Goal: Transaction & Acquisition: Purchase product/service

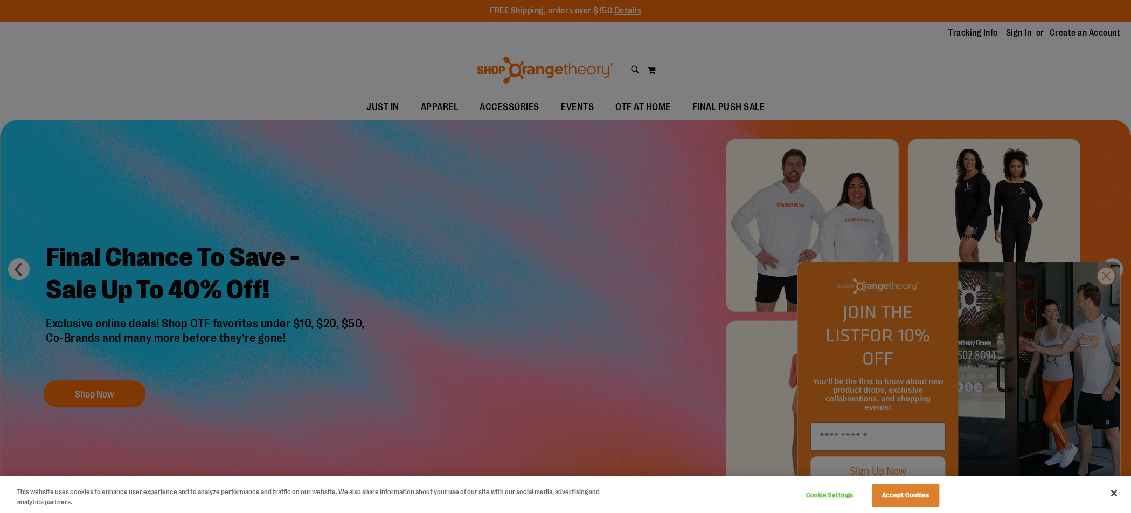
click at [117, 391] on div at bounding box center [565, 256] width 1131 height 513
click at [899, 495] on button "Accept Cookies" at bounding box center [905, 494] width 67 height 23
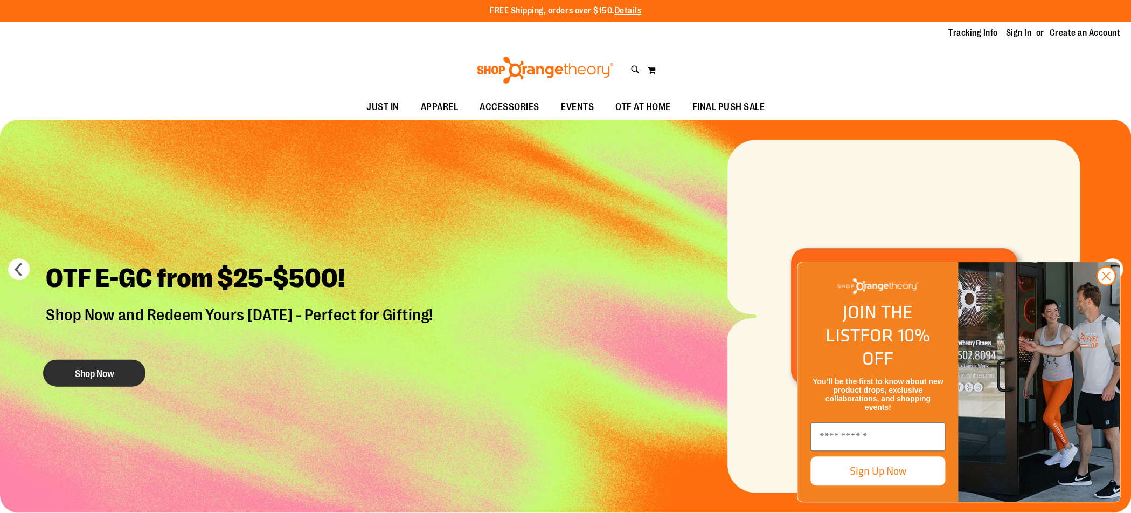
click at [84, 369] on button "Shop Now" at bounding box center [94, 373] width 102 height 27
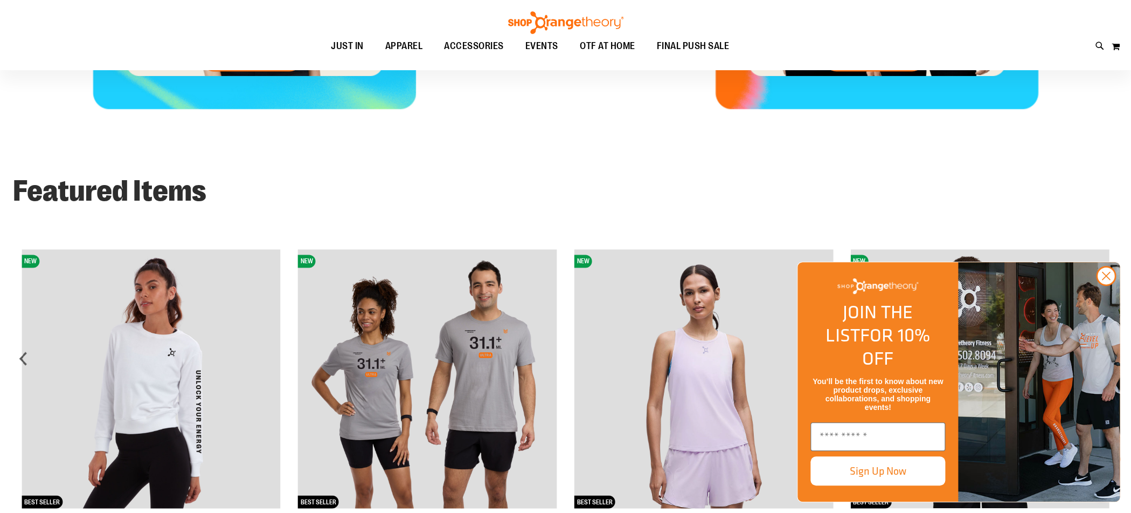
scroll to position [871, 0]
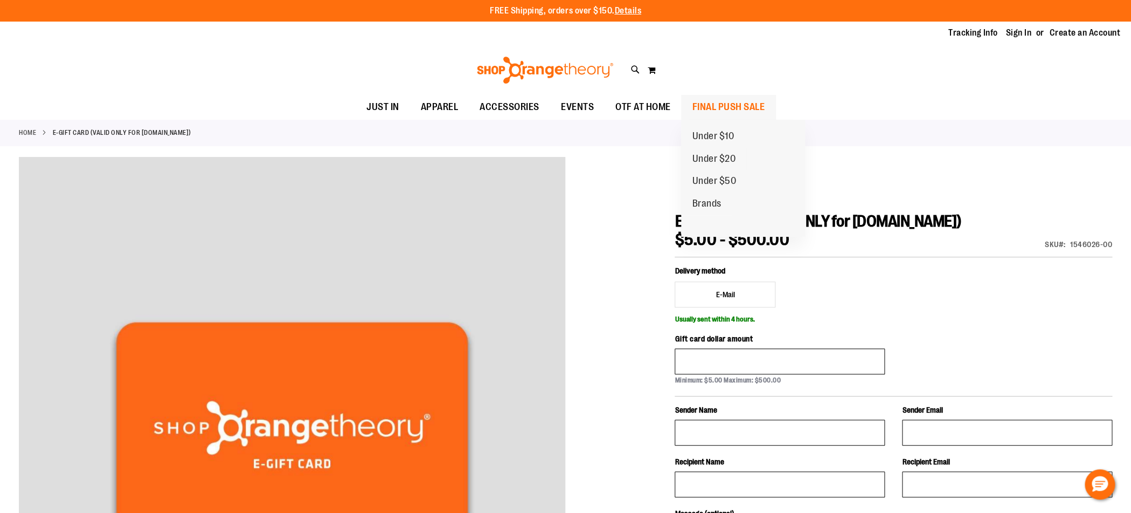
click at [716, 108] on span "FINAL PUSH SALE" at bounding box center [728, 107] width 73 height 24
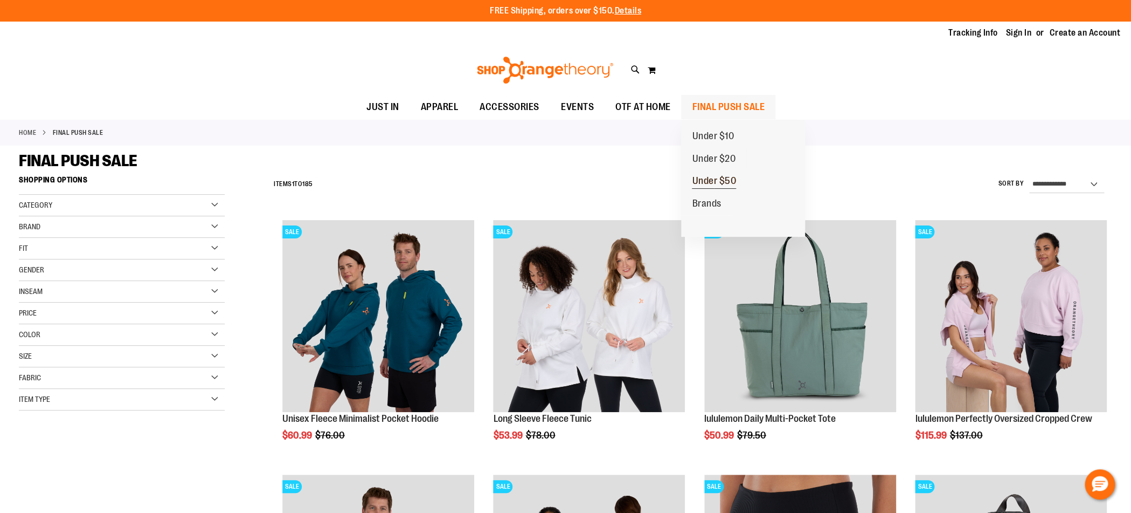
click at [717, 178] on span "Under $50" at bounding box center [714, 181] width 44 height 13
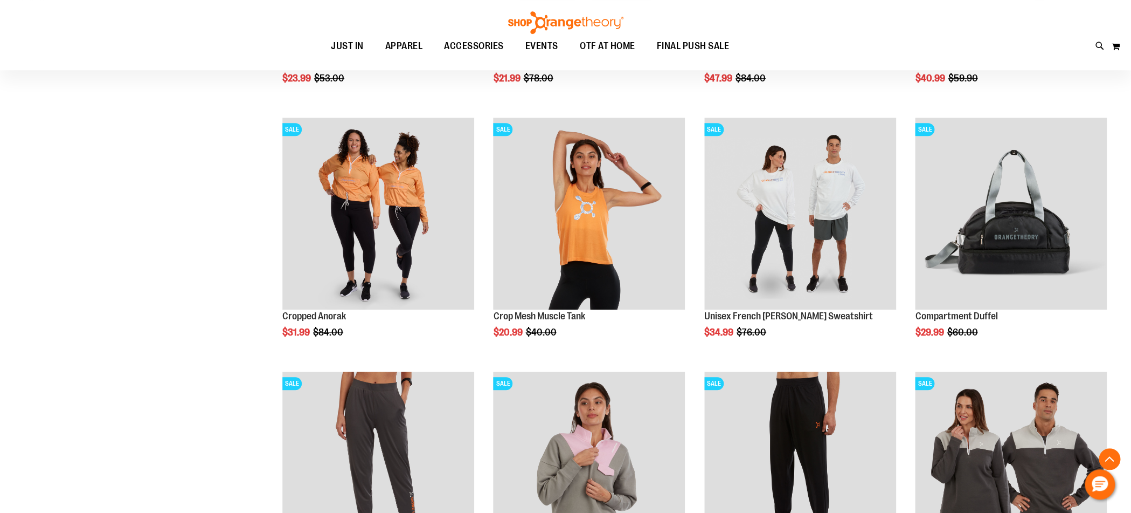
scroll to position [388, 0]
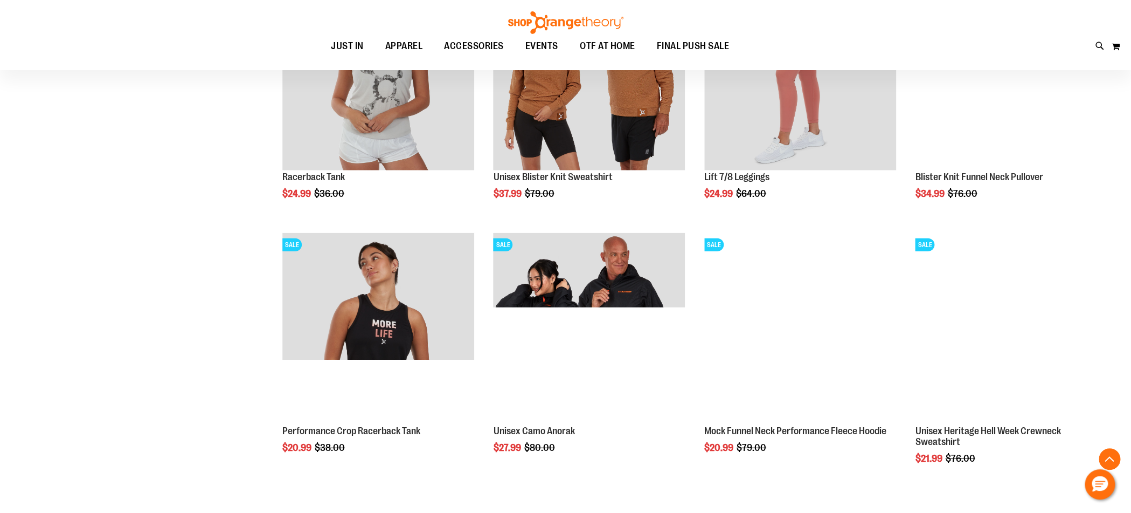
scroll to position [1281, 0]
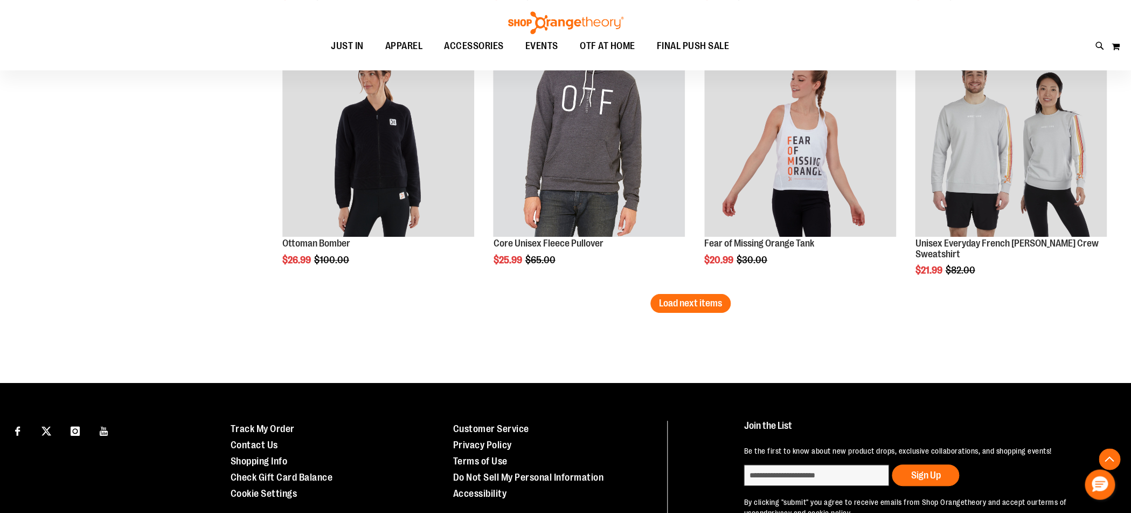
scroll to position [2250, 0]
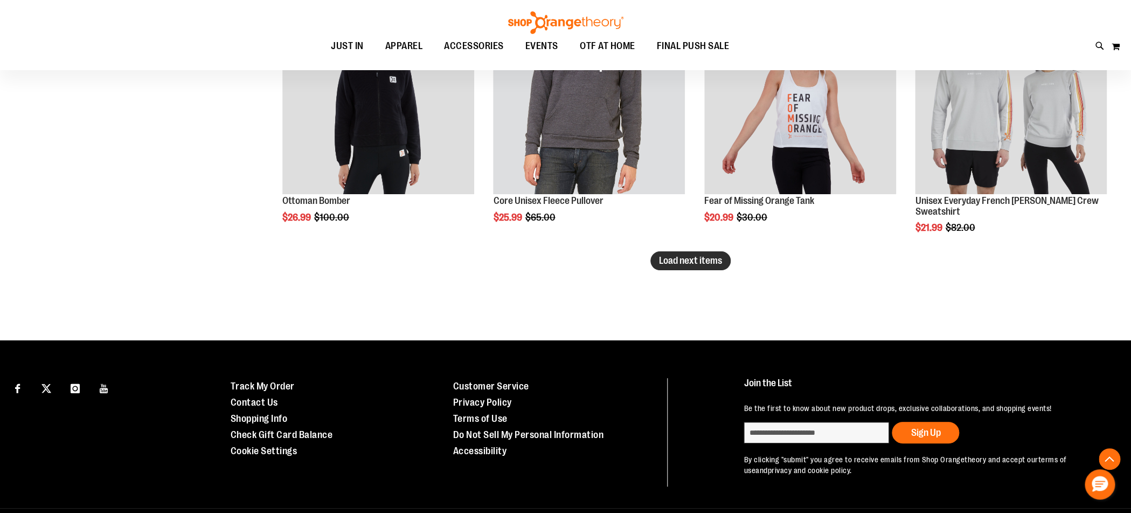
click at [706, 261] on span "Load next items" at bounding box center [690, 260] width 63 height 11
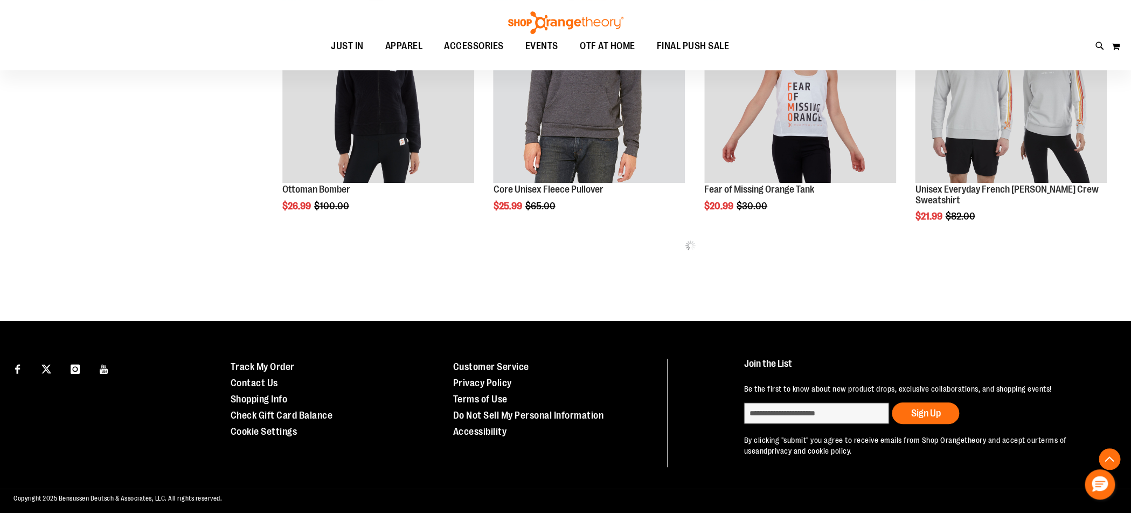
scroll to position [2271, 0]
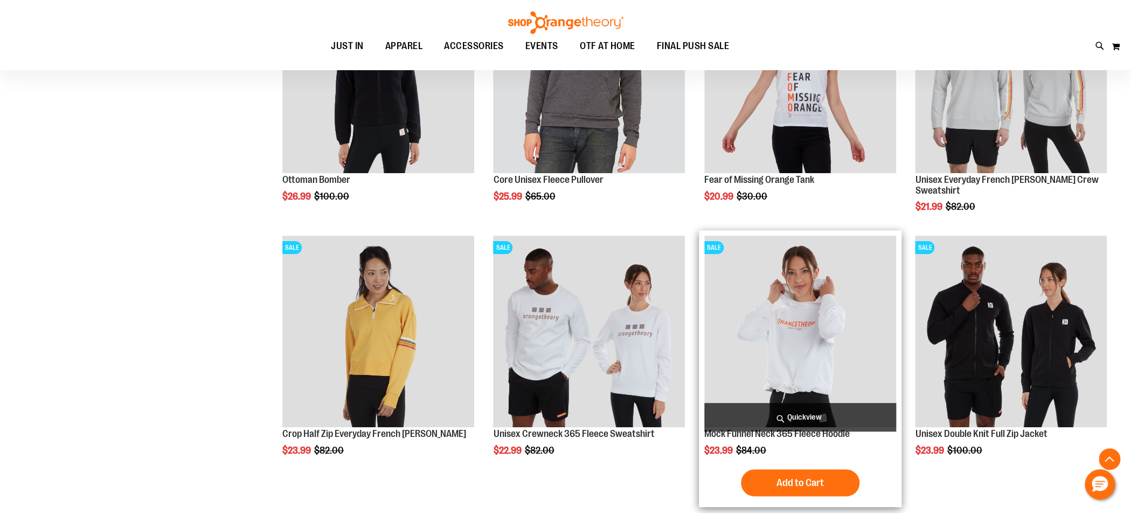
click at [768, 355] on img "product" at bounding box center [800, 332] width 192 height 192
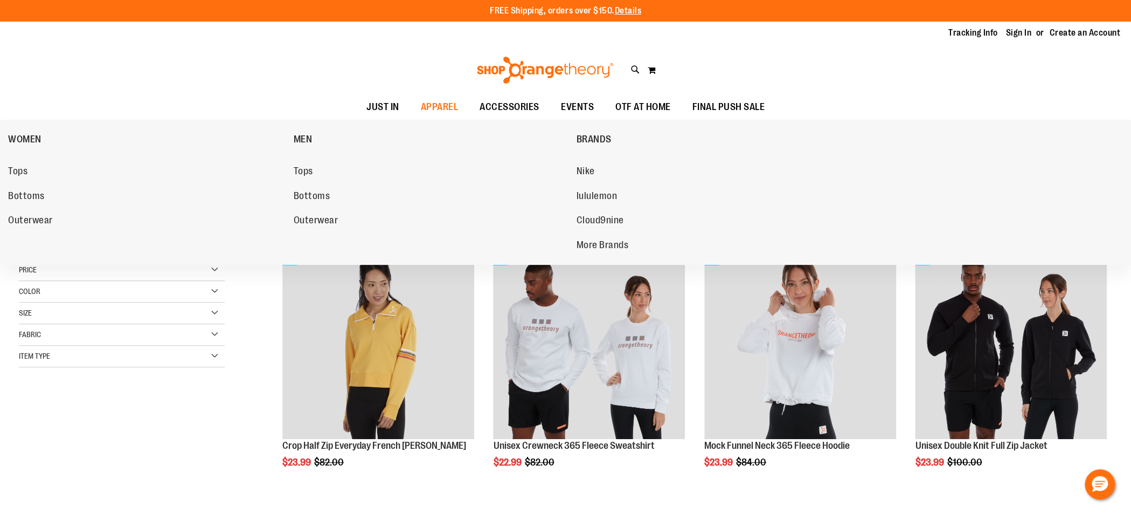
click at [24, 171] on span "Tops" at bounding box center [17, 171] width 19 height 13
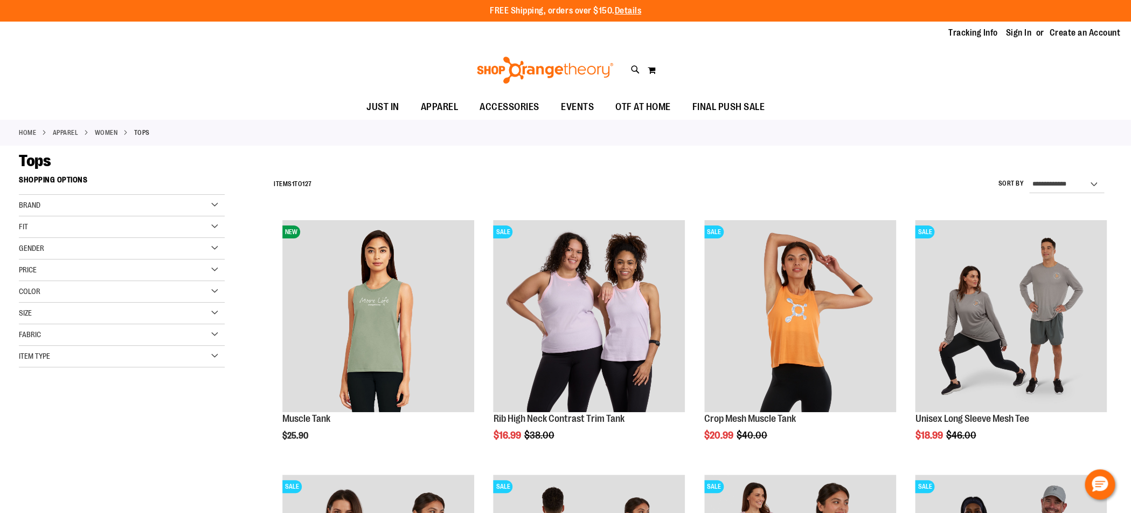
click at [127, 265] on div "Price" at bounding box center [122, 270] width 206 height 22
click at [57, 302] on span "$25.00" at bounding box center [44, 303] width 27 height 11
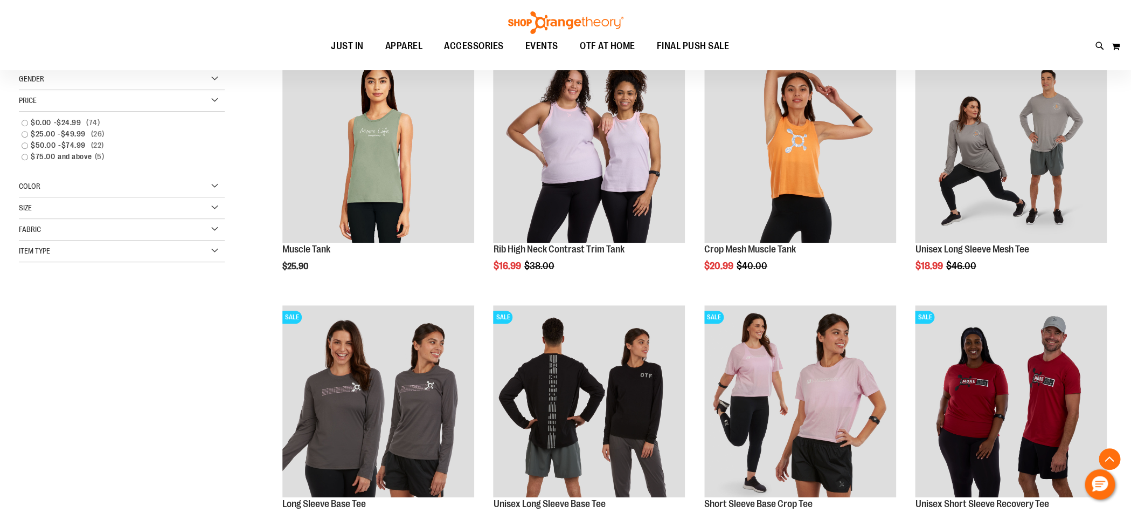
scroll to position [170, 0]
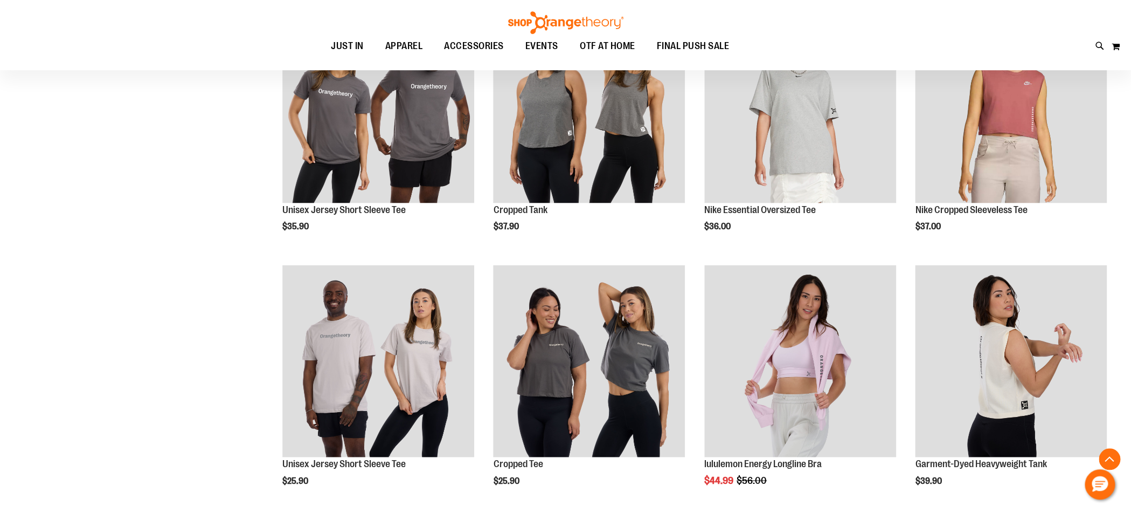
scroll to position [972, 0]
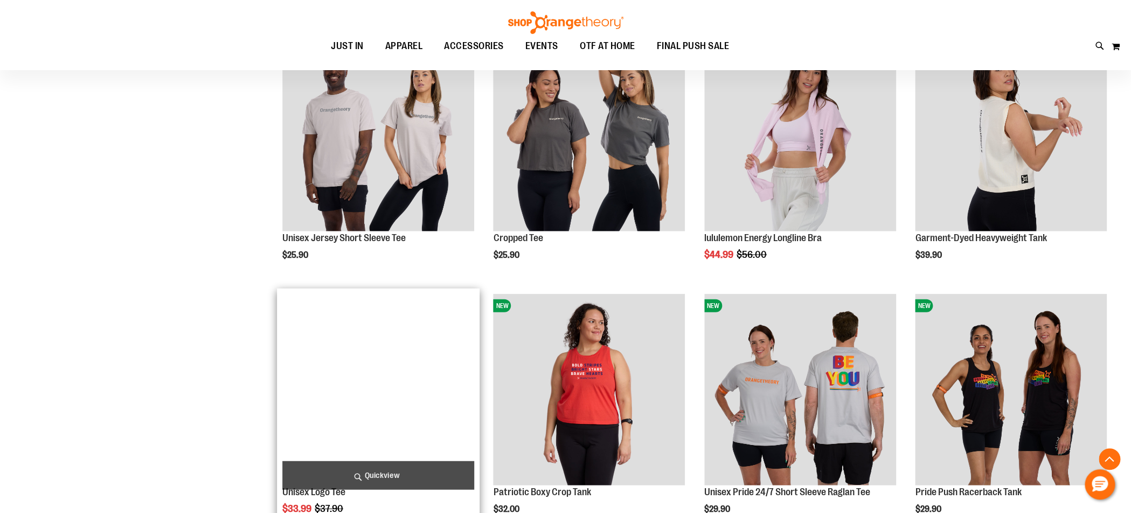
scroll to position [1369, 0]
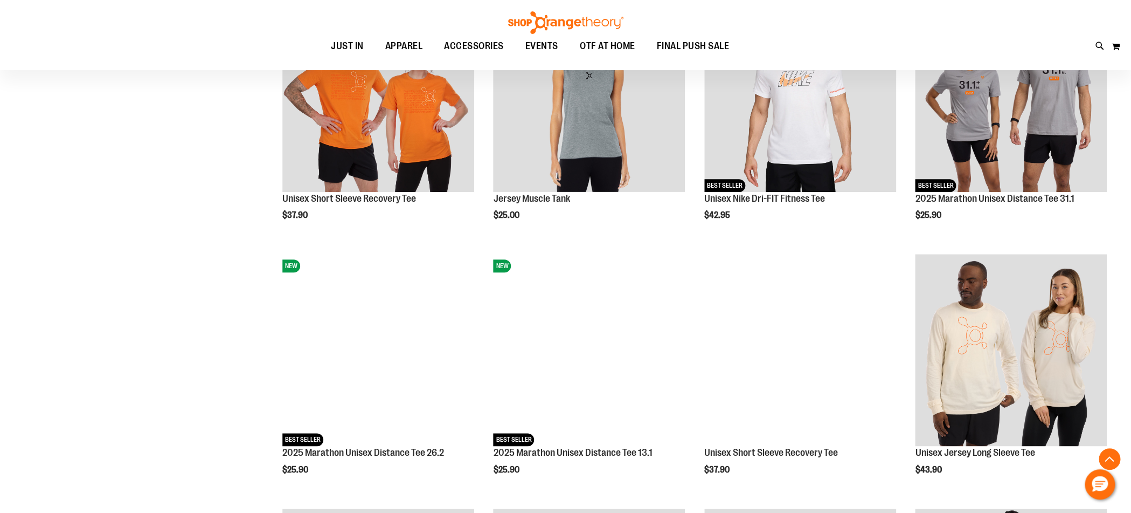
scroll to position [112, 0]
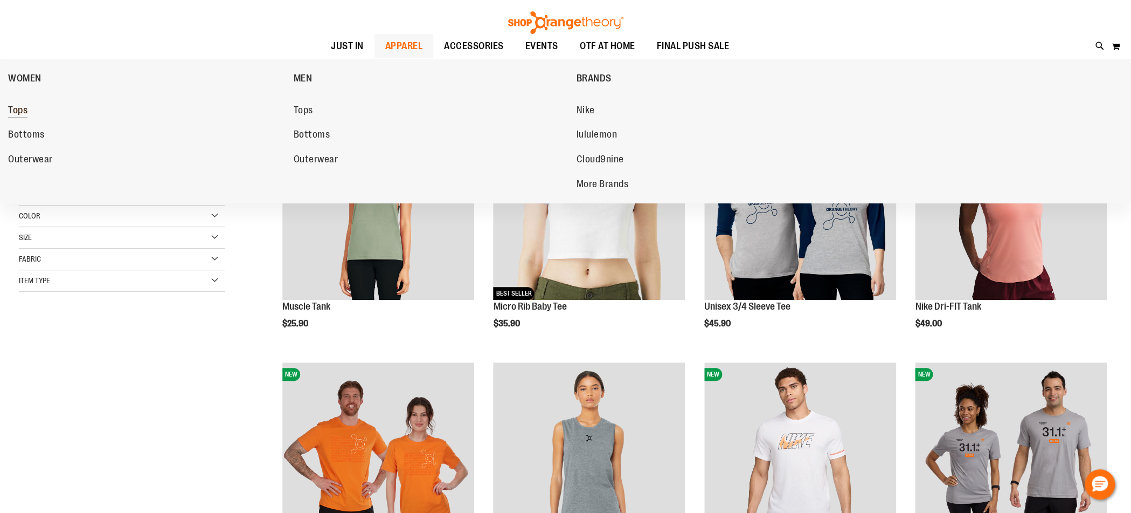
click at [9, 107] on span "Tops" at bounding box center [17, 111] width 19 height 13
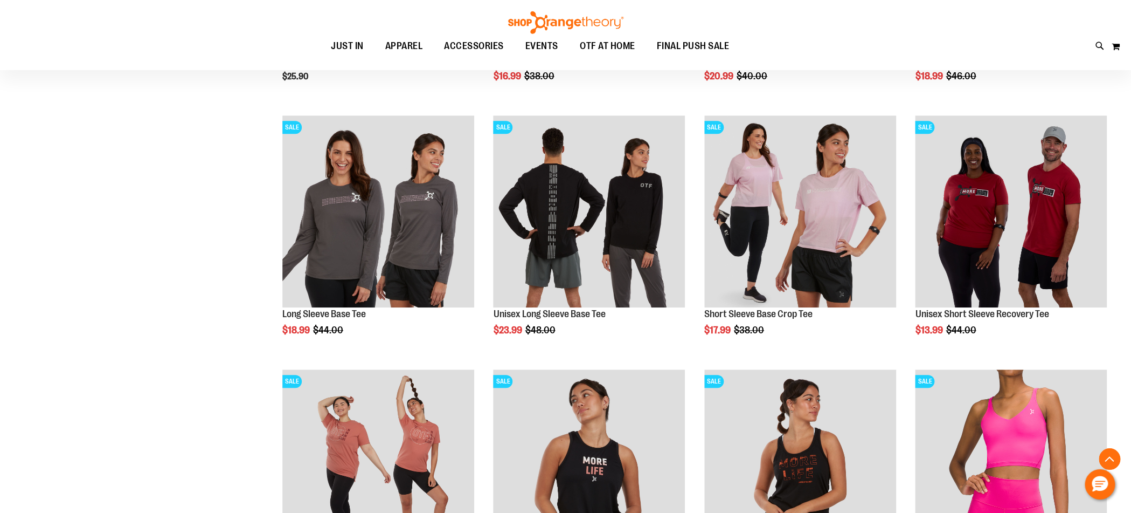
scroll to position [517, 0]
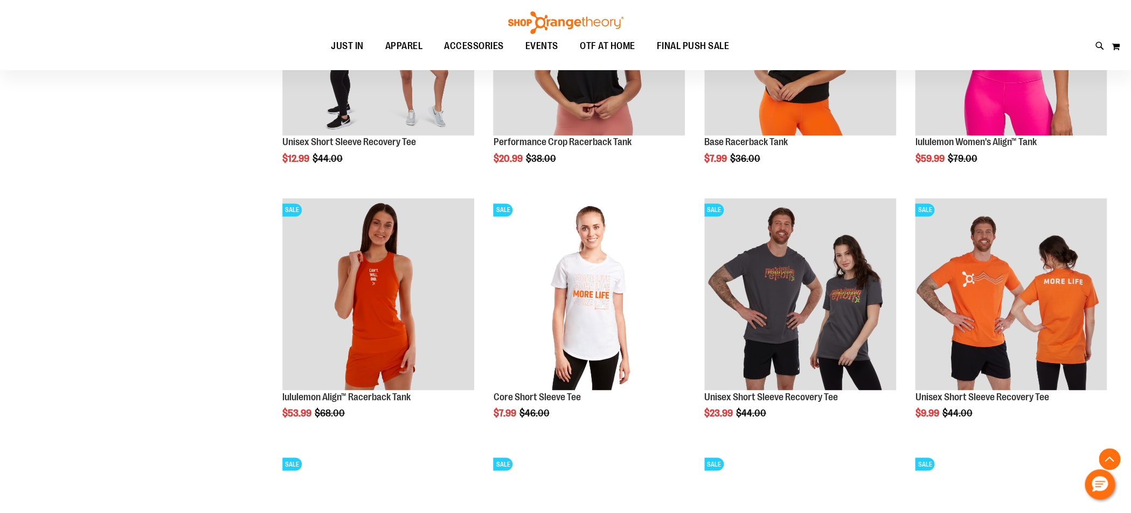
scroll to position [948, 0]
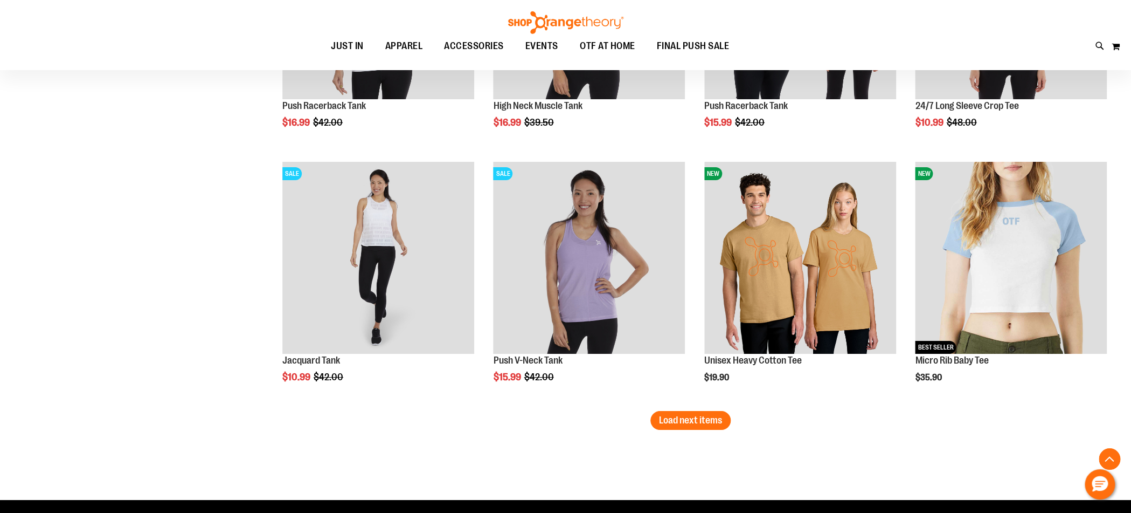
scroll to position [2112, 0]
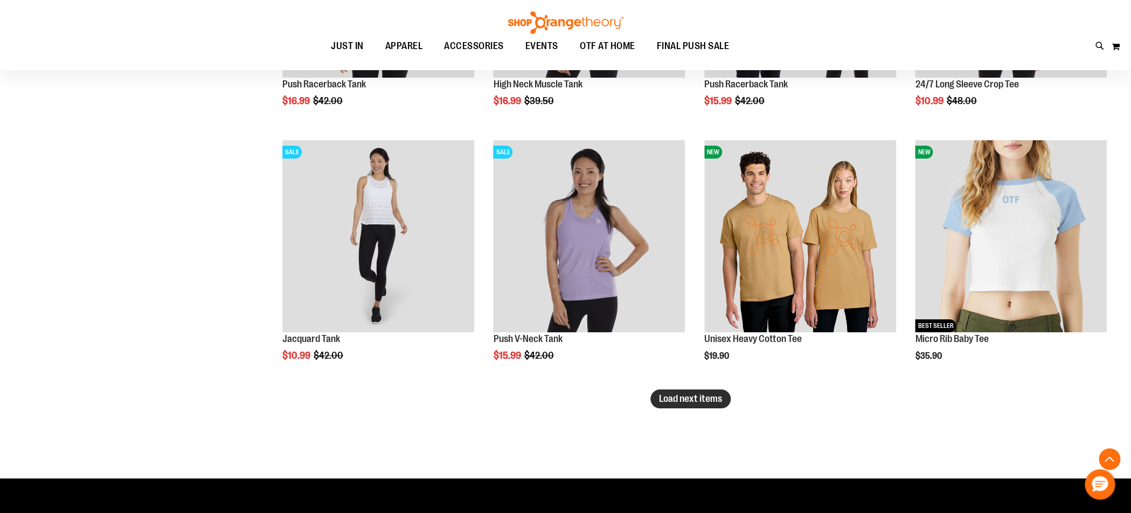
click at [687, 391] on button "Load next items" at bounding box center [691, 398] width 80 height 19
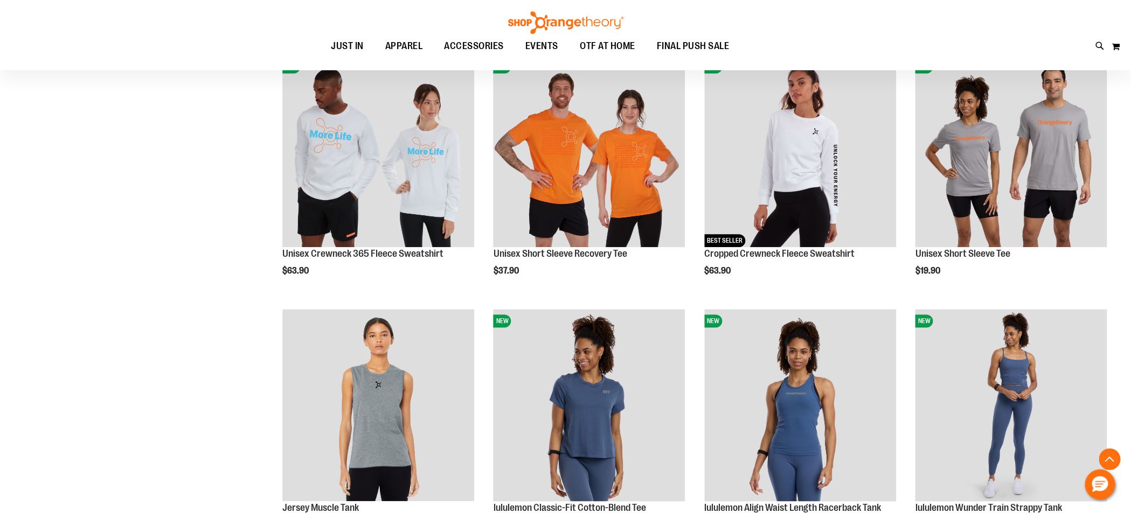
scroll to position [2785, 0]
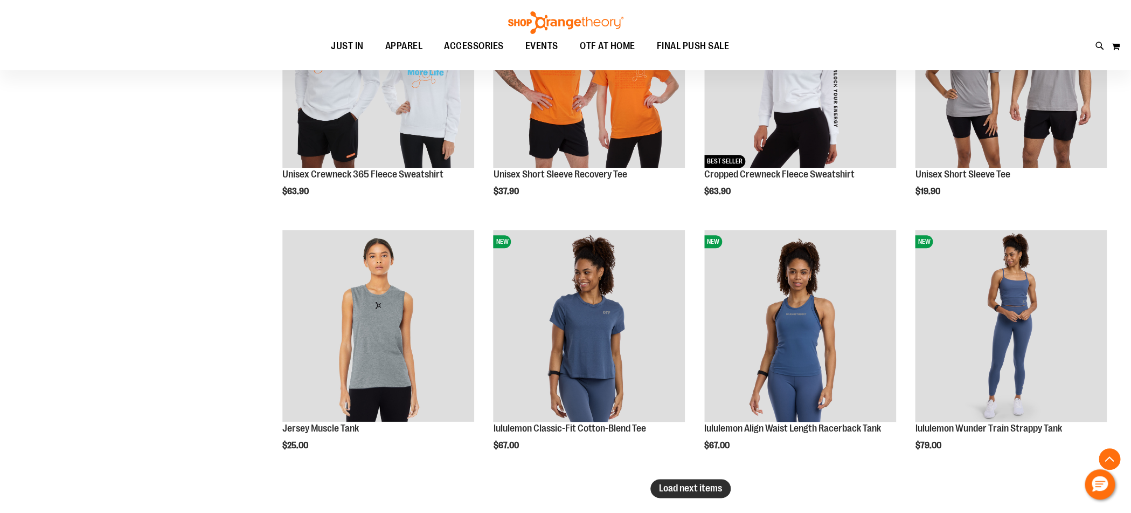
click at [668, 489] on span "Load next items" at bounding box center [690, 487] width 63 height 11
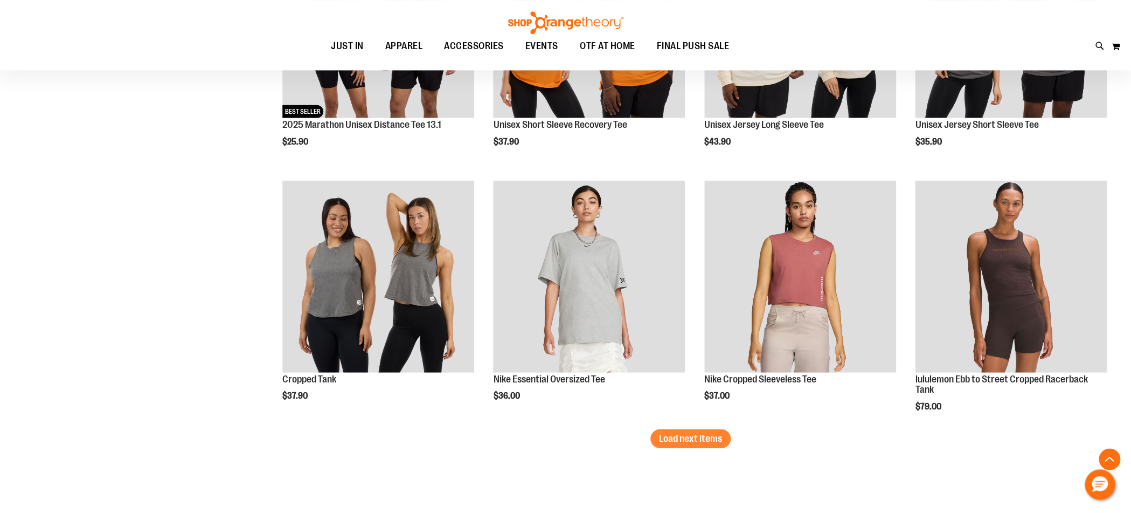
scroll to position [3603, 0]
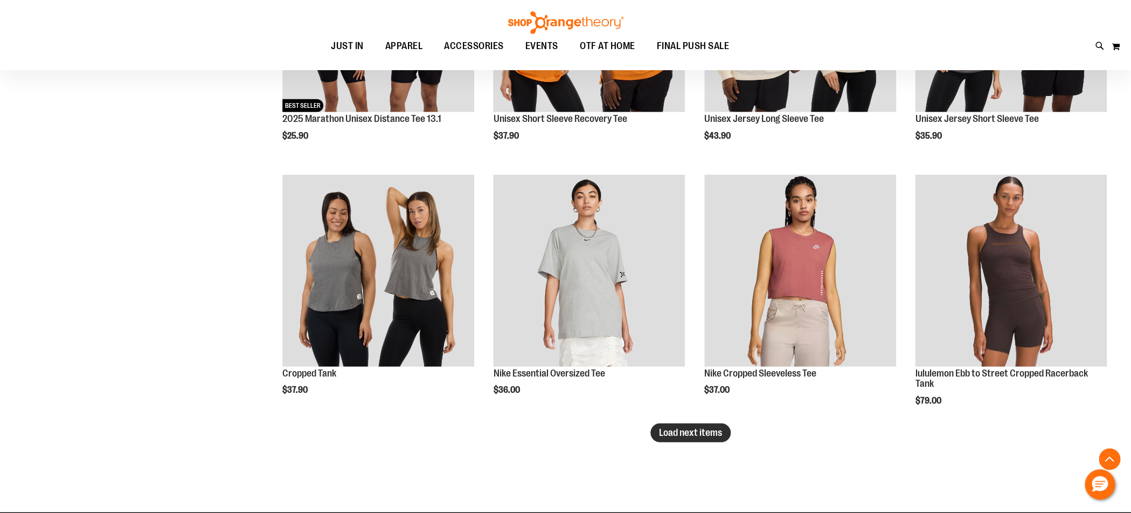
click at [708, 431] on span "Load next items" at bounding box center [690, 432] width 63 height 11
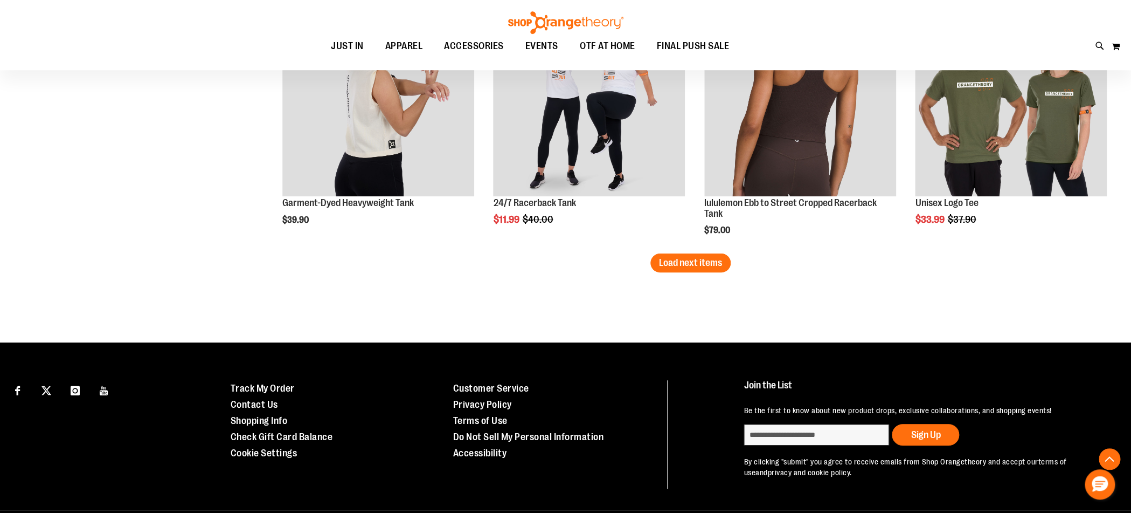
scroll to position [4567, 0]
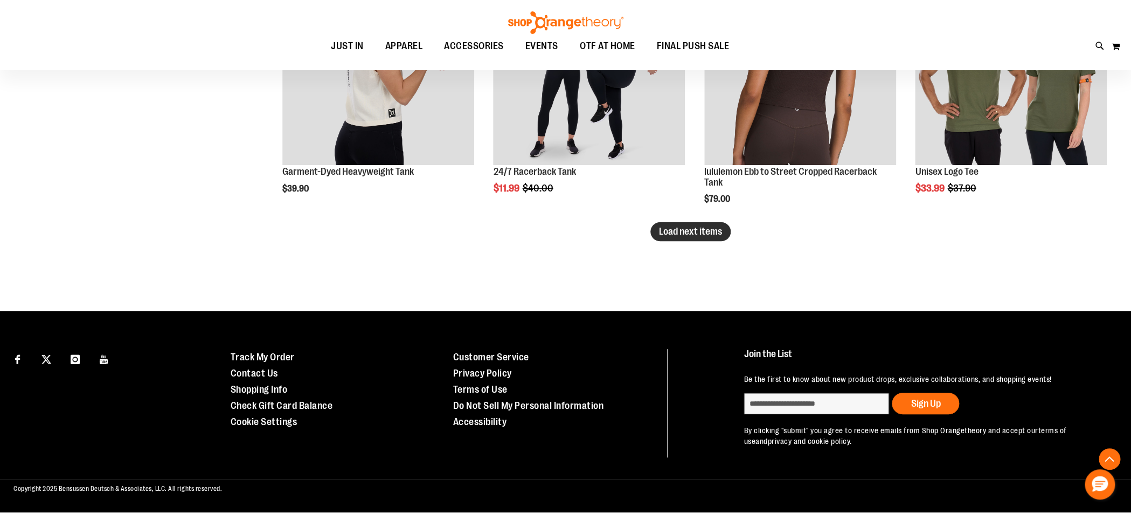
click at [666, 234] on span "Load next items" at bounding box center [690, 231] width 63 height 11
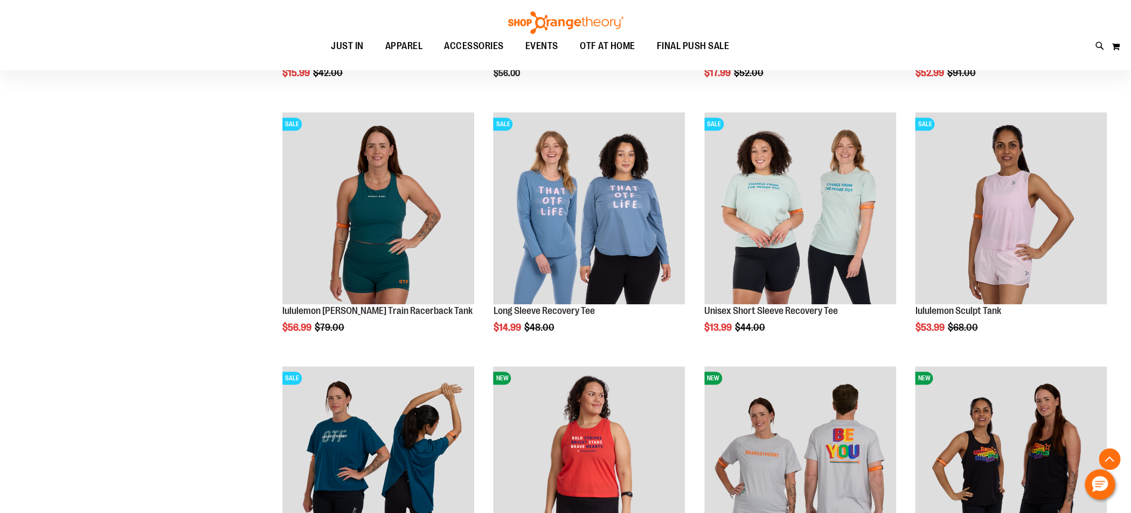
scroll to position [5169, 0]
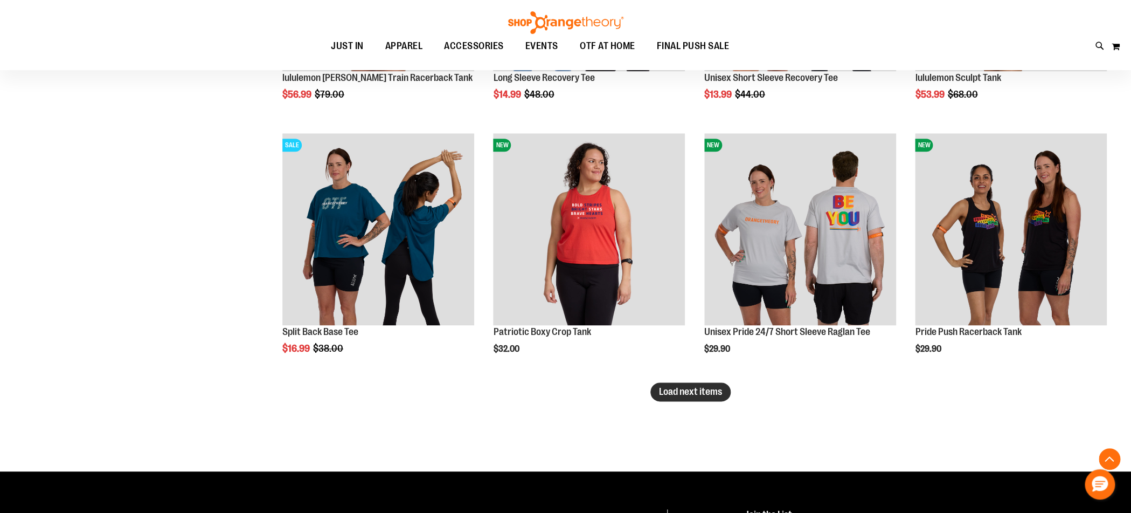
click at [693, 393] on span "Load next items" at bounding box center [690, 391] width 63 height 11
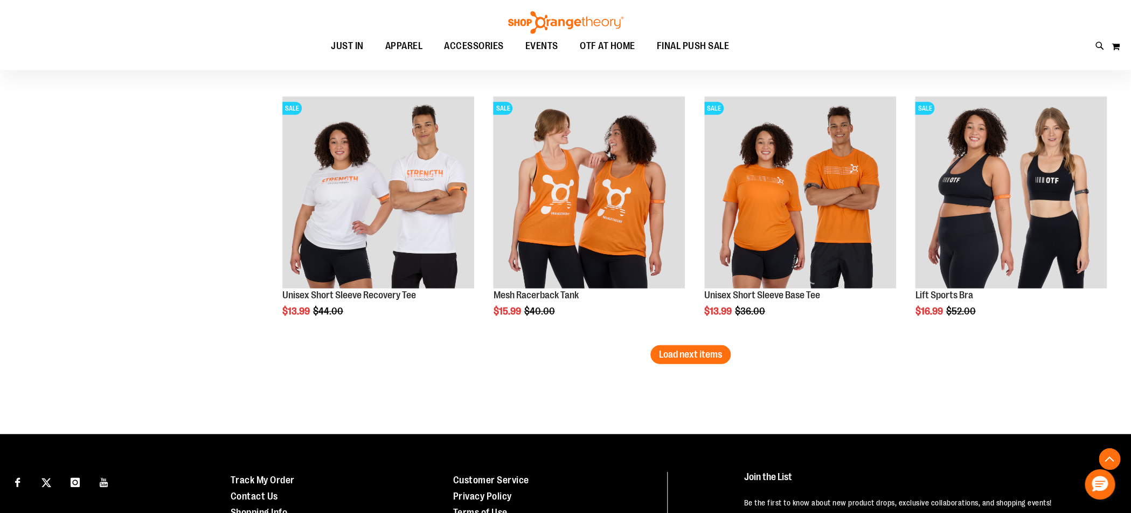
scroll to position [6091, 0]
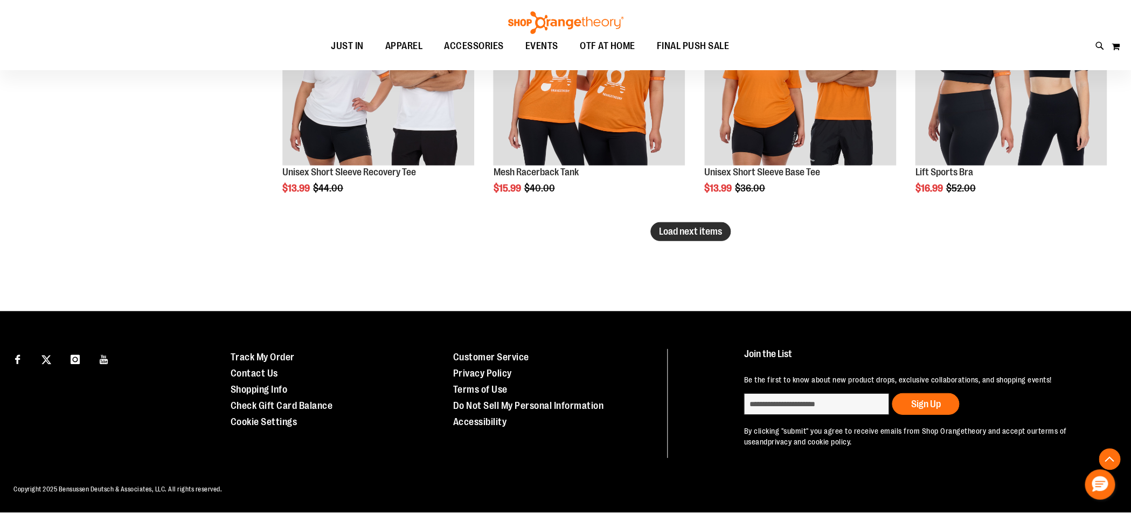
click at [669, 230] on span "Load next items" at bounding box center [690, 231] width 63 height 11
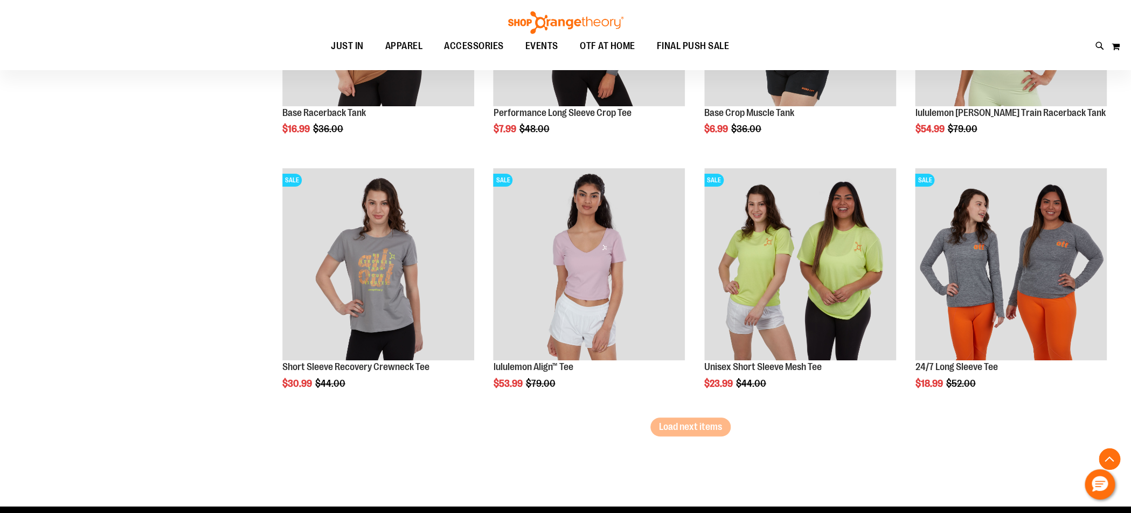
scroll to position [6659, 0]
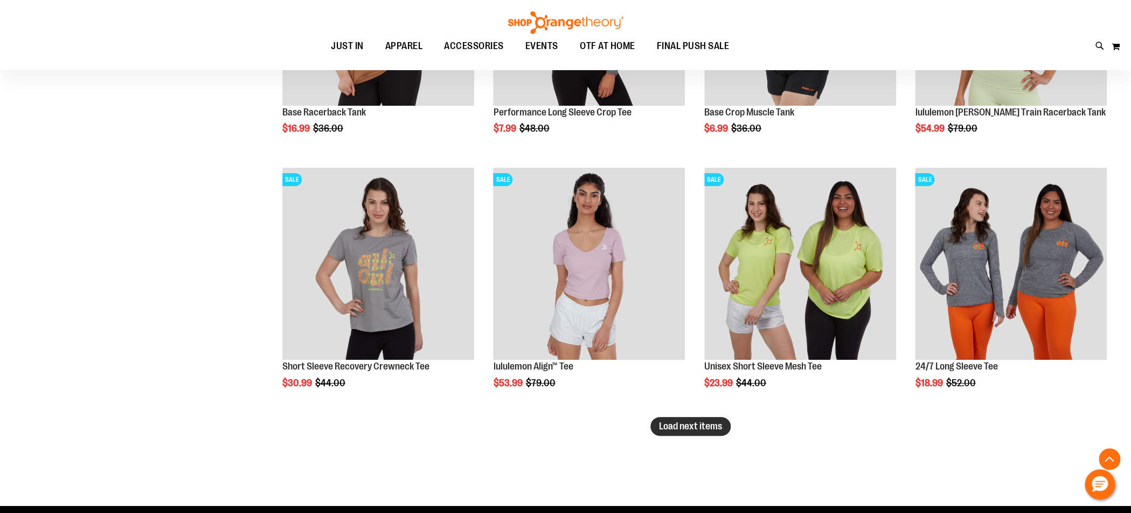
click at [697, 425] on span "Load next items" at bounding box center [690, 425] width 63 height 11
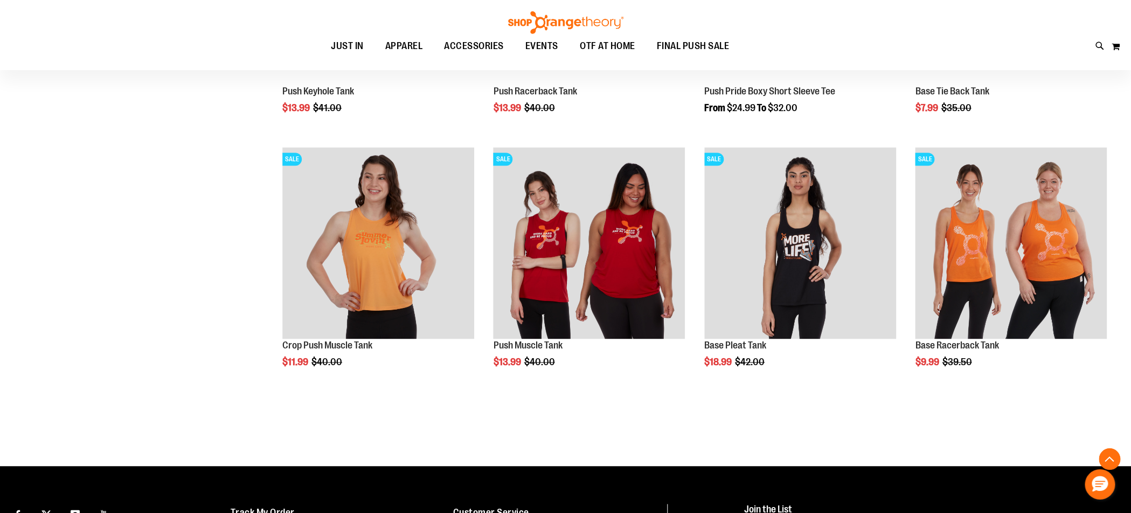
scroll to position [7444, 0]
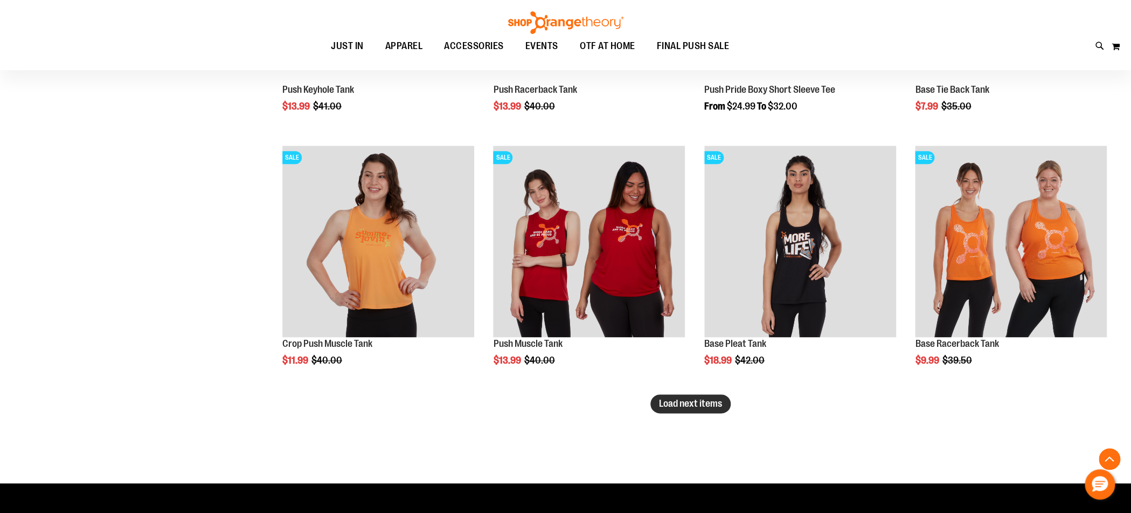
click at [700, 401] on span "Load next items" at bounding box center [690, 403] width 63 height 11
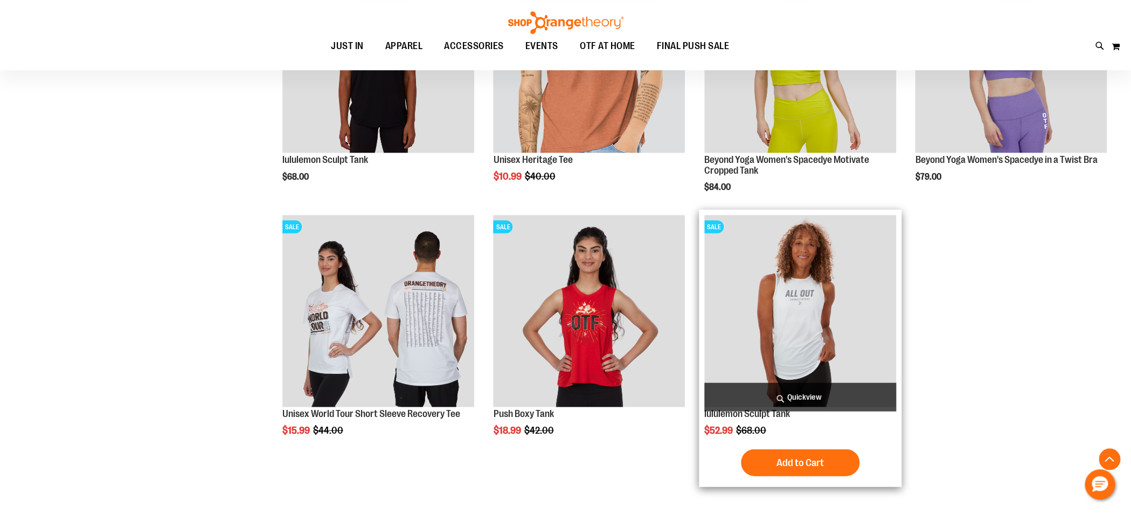
scroll to position [7970, 0]
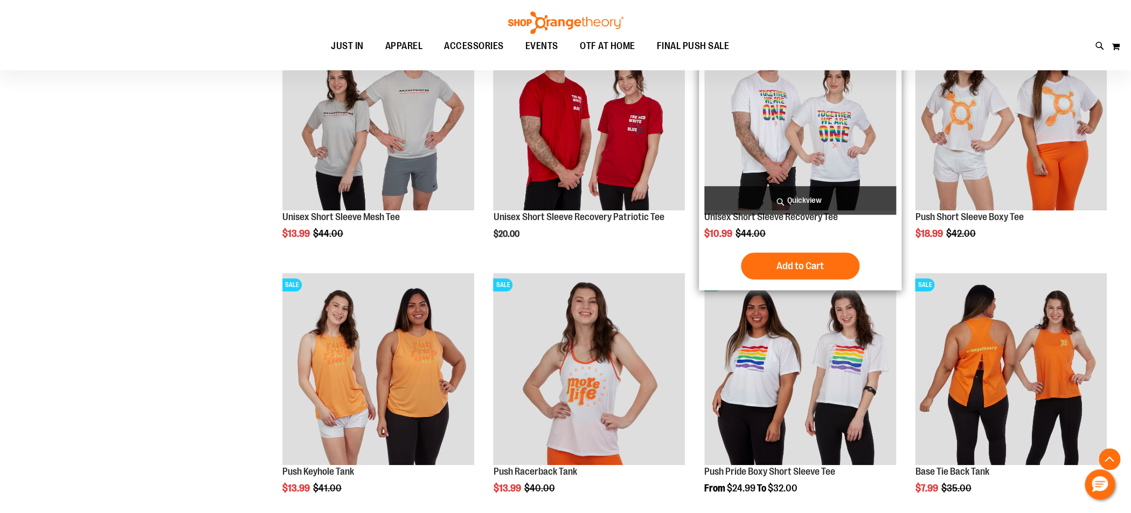
scroll to position [7062, 0]
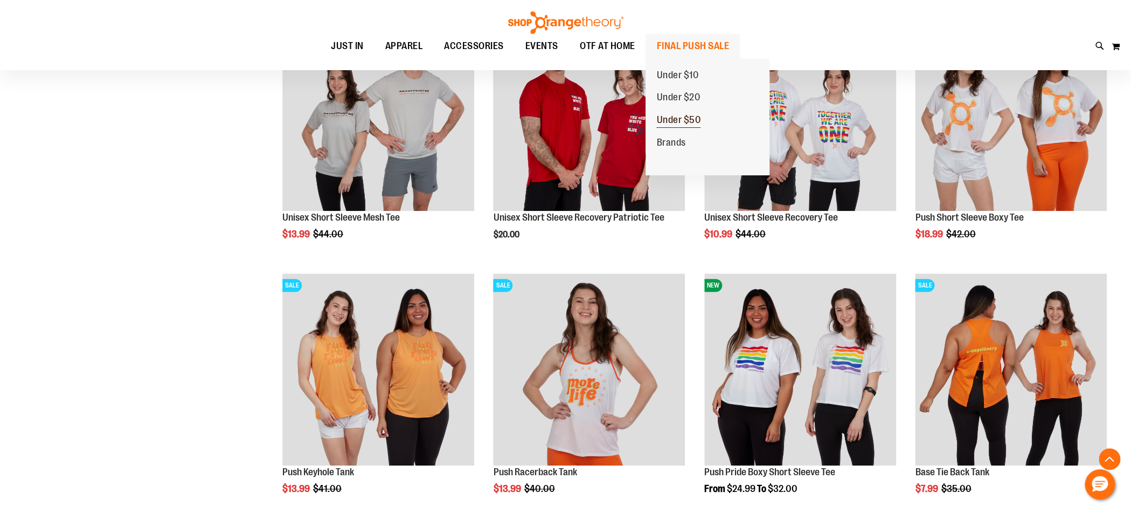
click at [684, 119] on span "Under $50" at bounding box center [679, 120] width 44 height 13
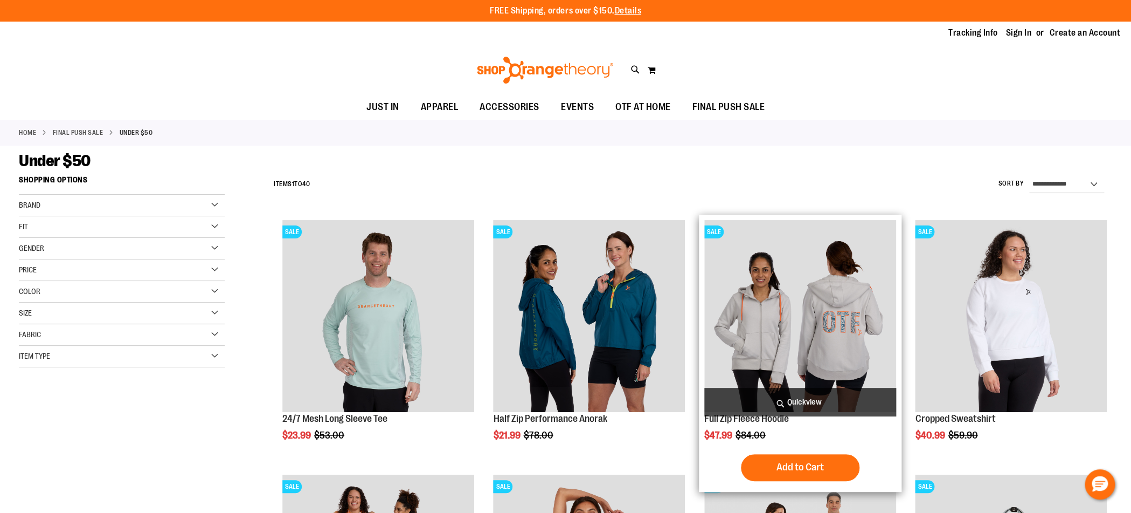
click at [816, 305] on img "product" at bounding box center [800, 316] width 192 height 192
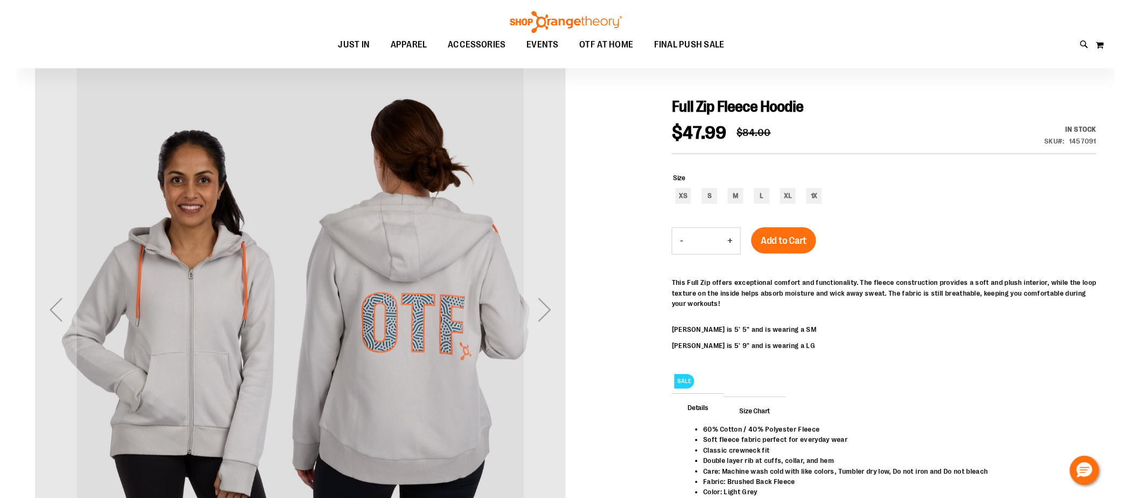
scroll to position [68, 0]
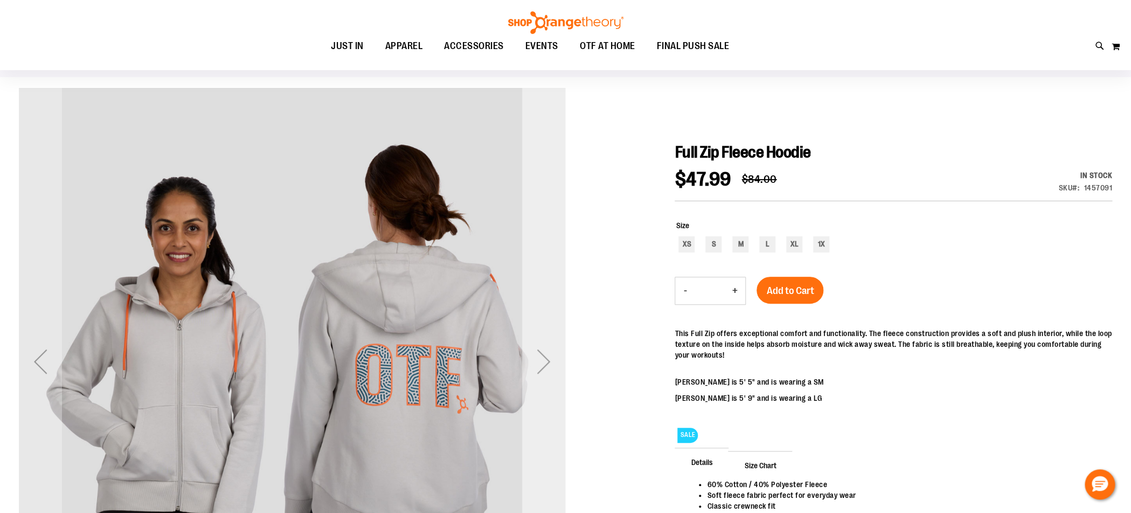
click at [550, 360] on div "Next" at bounding box center [543, 361] width 43 height 43
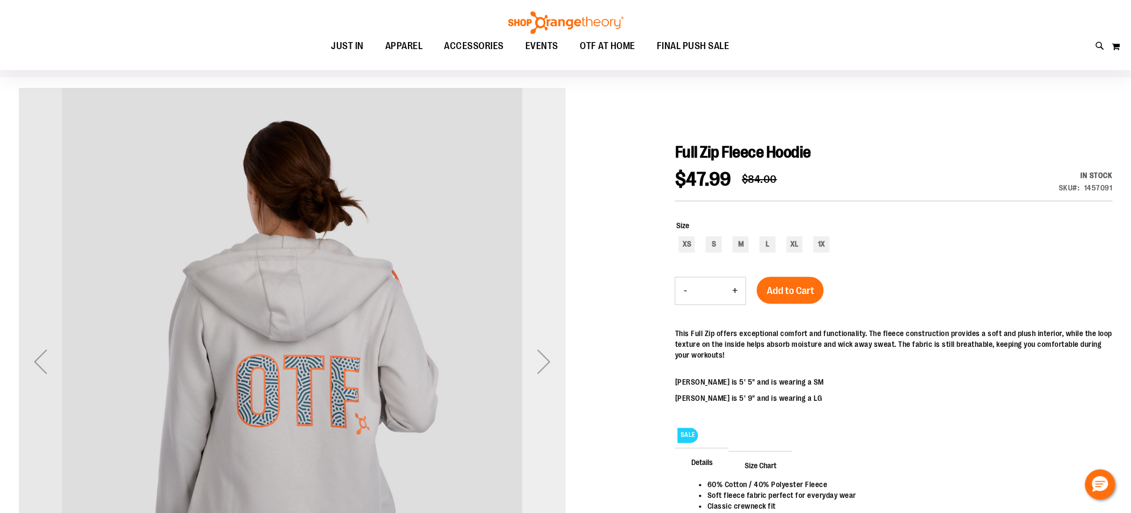
click at [550, 360] on div "Next" at bounding box center [543, 361] width 43 height 43
